Goal: Find contact information: Obtain details needed to contact an individual or organization

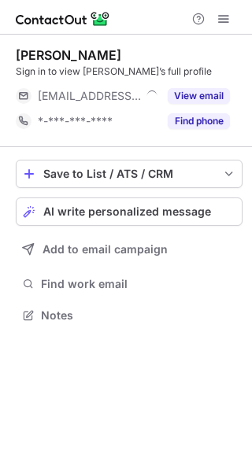
scroll to position [304, 252]
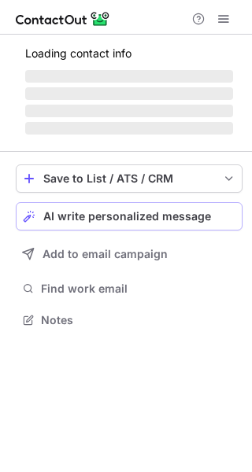
scroll to position [304, 252]
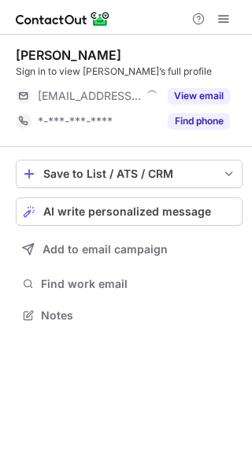
scroll to position [304, 252]
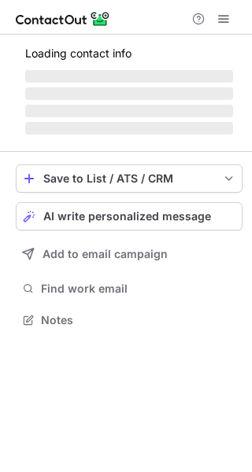
scroll to position [304, 252]
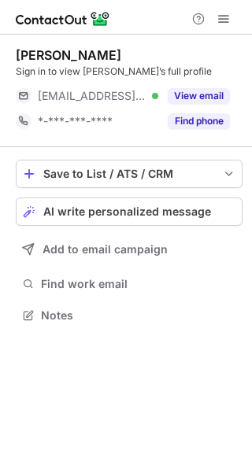
click at [186, 83] on div "[PERSON_NAME] Sign in to view [PERSON_NAME]’s full profile [EMAIL_ADDRESS][DOMA…" at bounding box center [129, 90] width 226 height 86
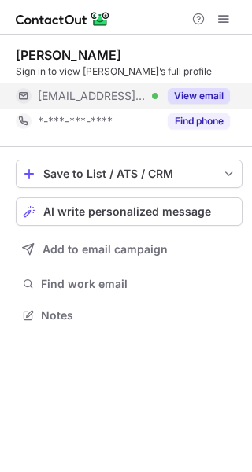
click at [186, 85] on div "View email" at bounding box center [194, 95] width 72 height 25
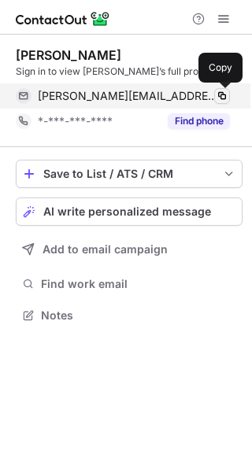
click at [221, 98] on span at bounding box center [221, 96] width 13 height 13
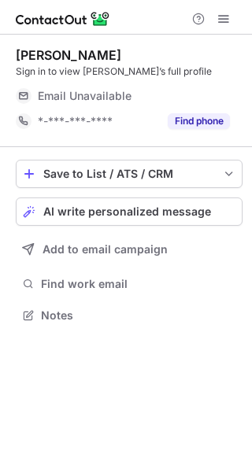
scroll to position [304, 252]
